Goal: Navigation & Orientation: Find specific page/section

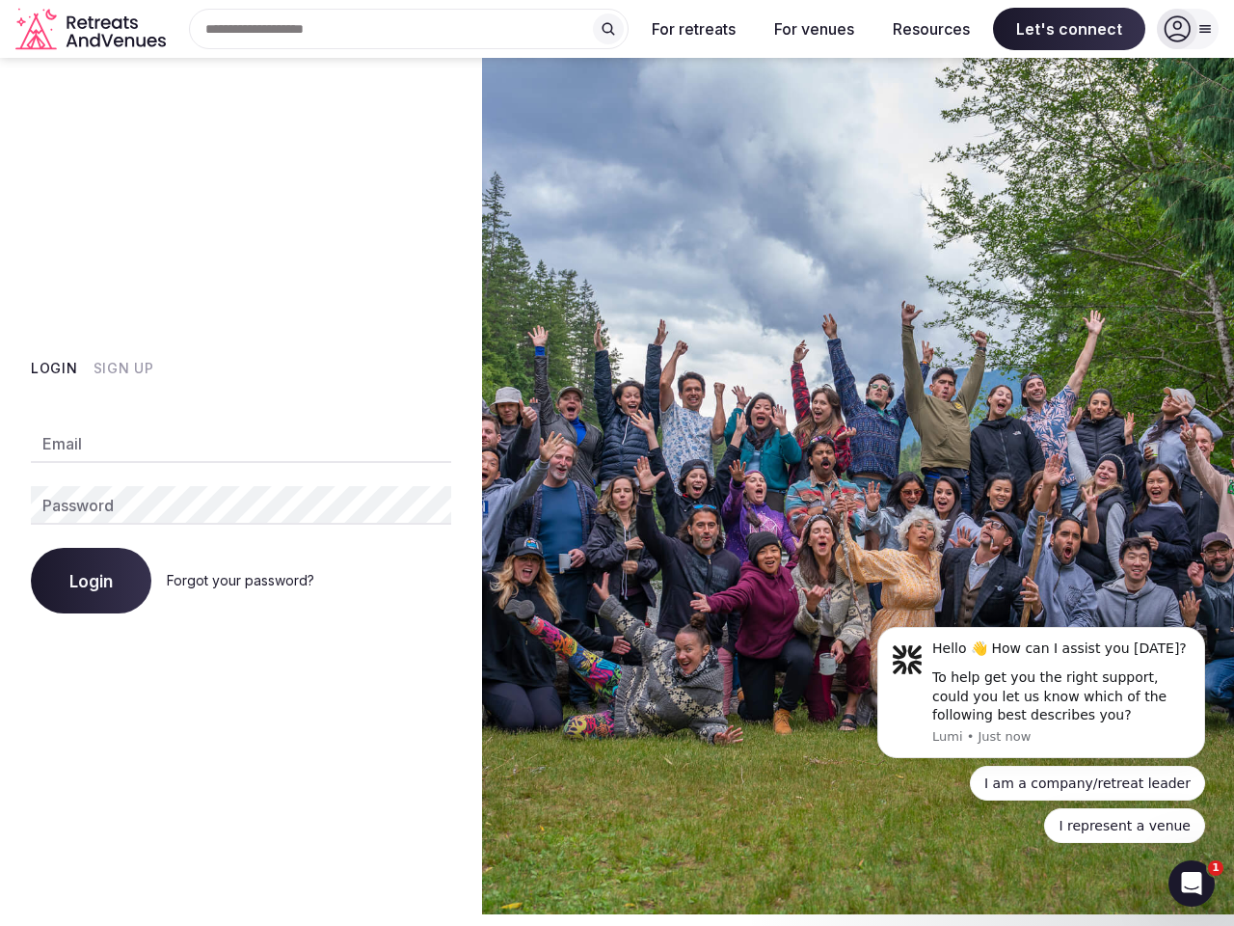
click at [617, 463] on img at bounding box center [858, 486] width 752 height 856
click at [409, 29] on div "Search Popular Destinations [GEOGRAPHIC_DATA], [GEOGRAPHIC_DATA] [GEOGRAPHIC_DA…" at bounding box center [401, 29] width 455 height 40
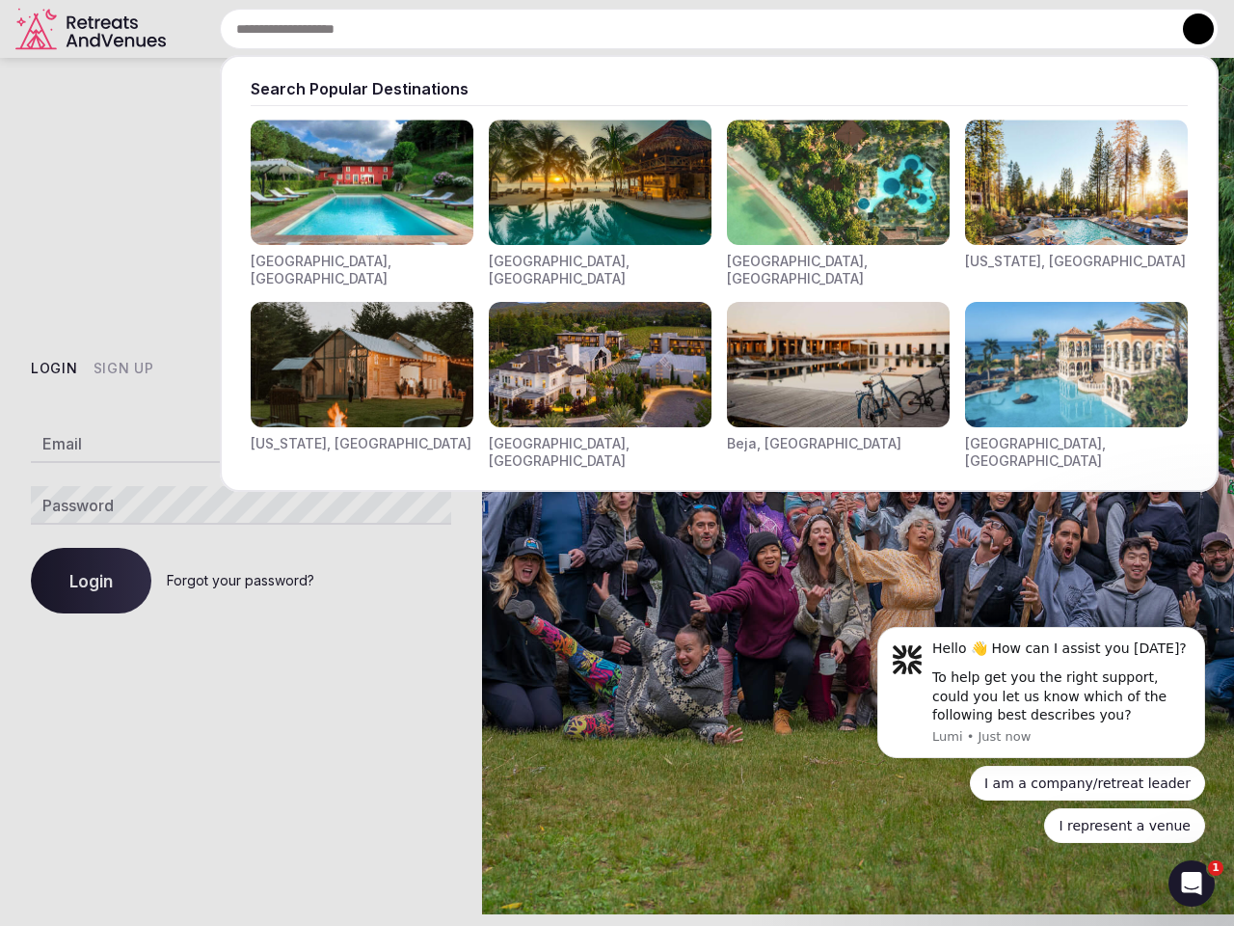
click at [608, 29] on input "text" at bounding box center [719, 29] width 999 height 40
click at [694, 29] on input "text" at bounding box center [719, 29] width 999 height 40
click at [814, 29] on input "text" at bounding box center [719, 29] width 999 height 40
click at [931, 29] on input "text" at bounding box center [719, 29] width 999 height 40
click at [1069, 29] on input "text" at bounding box center [719, 29] width 999 height 40
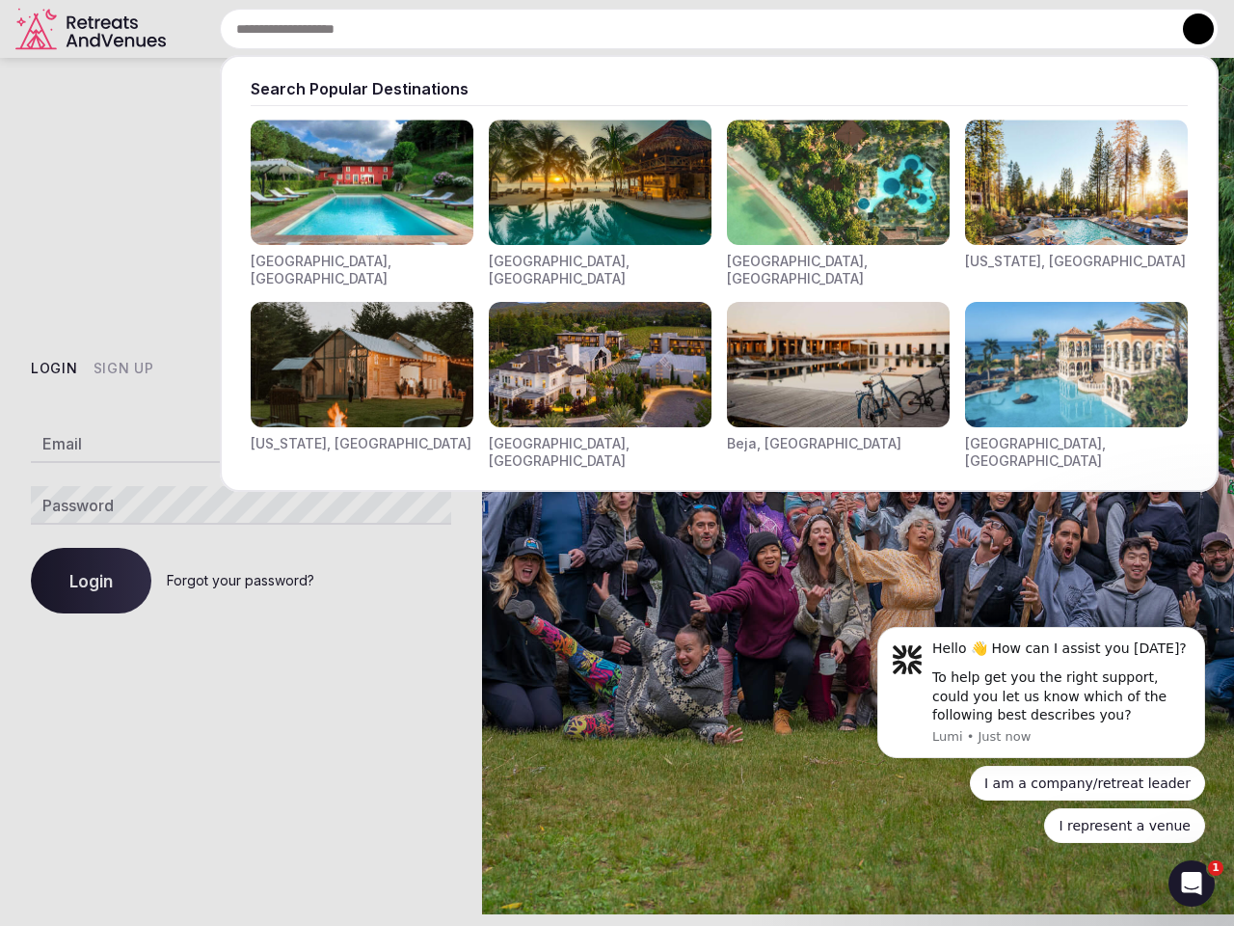
click at [1188, 29] on button at bounding box center [1198, 28] width 31 height 31
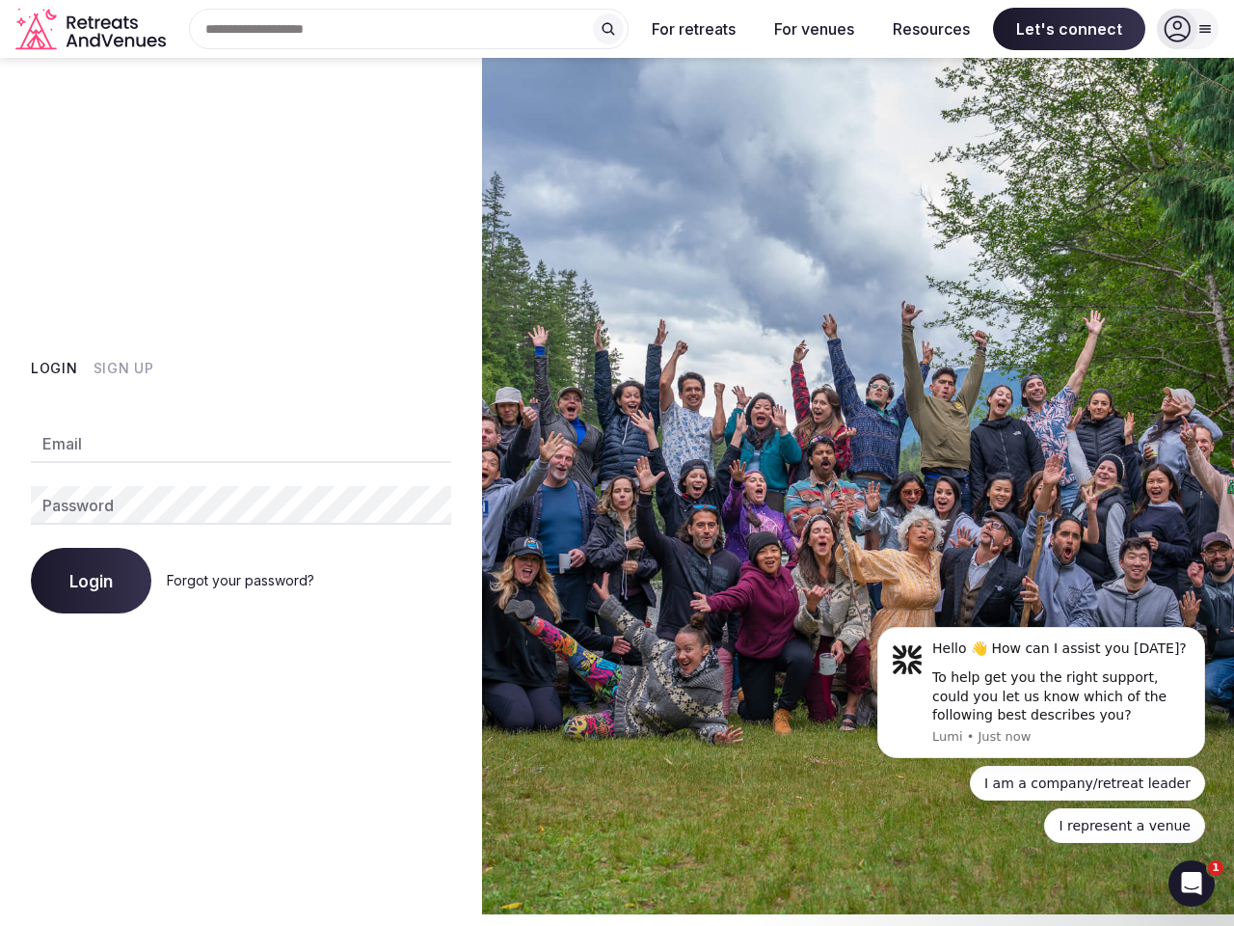
click at [54, 368] on button "Login" at bounding box center [54, 368] width 47 height 19
click at [122, 368] on button "Sign Up" at bounding box center [124, 368] width 61 height 19
